Goal: Find contact information: Find contact information

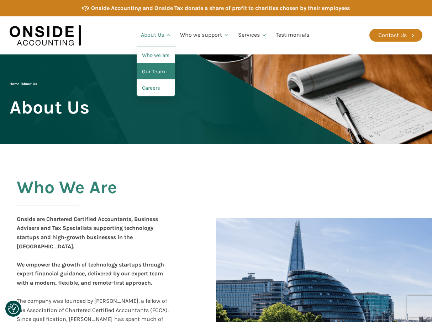
click at [160, 72] on link "Our Team" at bounding box center [156, 72] width 38 height 16
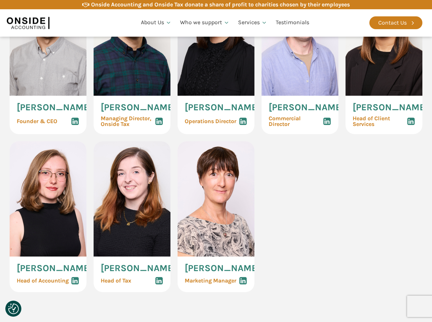
scroll to position [392, 0]
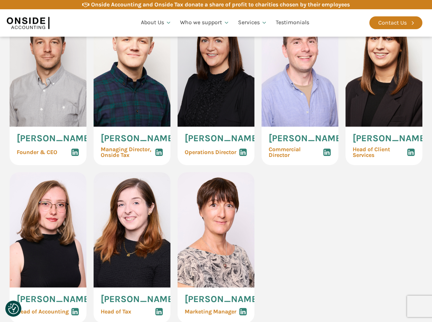
click at [76, 156] on use at bounding box center [75, 152] width 7 height 7
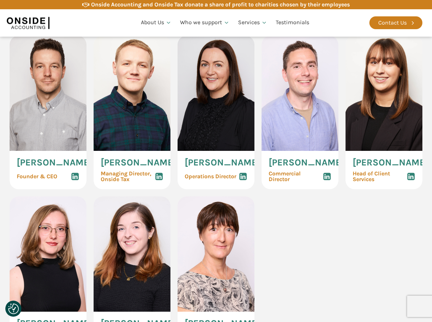
scroll to position [356, 0]
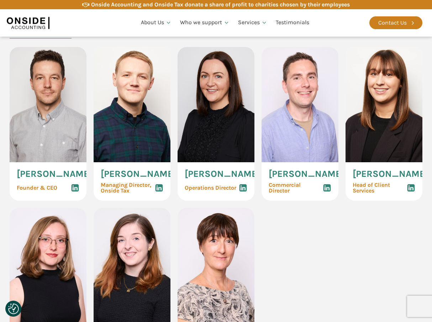
click at [159, 190] on use at bounding box center [159, 187] width 7 height 7
click at [125, 170] on span "Ryan Snape" at bounding box center [138, 173] width 75 height 9
click at [106, 115] on img at bounding box center [132, 104] width 77 height 115
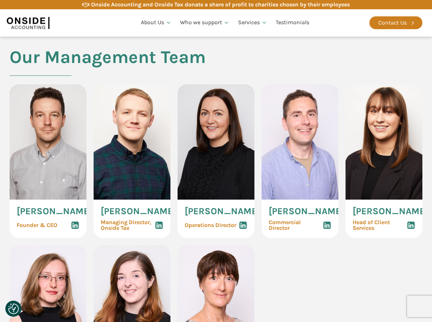
scroll to position [320, 0]
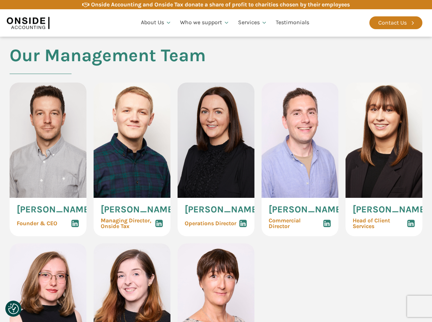
click at [117, 169] on img at bounding box center [132, 140] width 77 height 115
click at [127, 209] on span "Ryan Snape" at bounding box center [138, 209] width 75 height 9
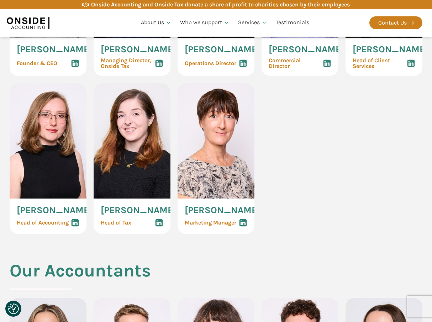
scroll to position [388, 0]
